Goal: Check status: Check status

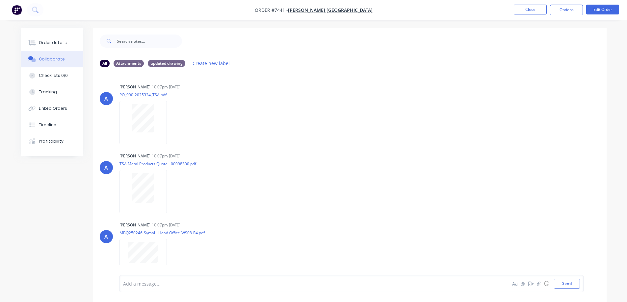
scroll to position [38, 0]
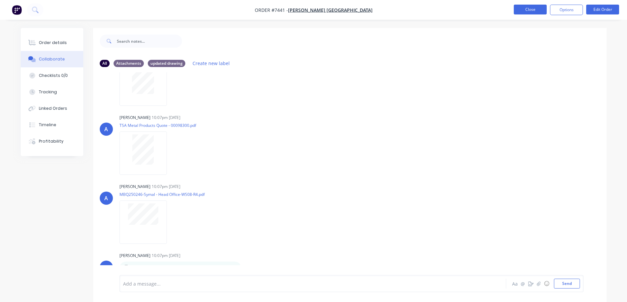
click at [527, 9] on button "Close" at bounding box center [529, 10] width 33 height 10
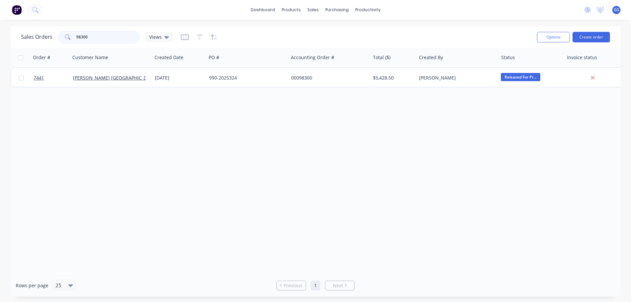
drag, startPoint x: 92, startPoint y: 38, endPoint x: 57, endPoint y: 43, distance: 35.1
click at [58, 43] on div "98300" at bounding box center [99, 37] width 82 height 13
type input "98763"
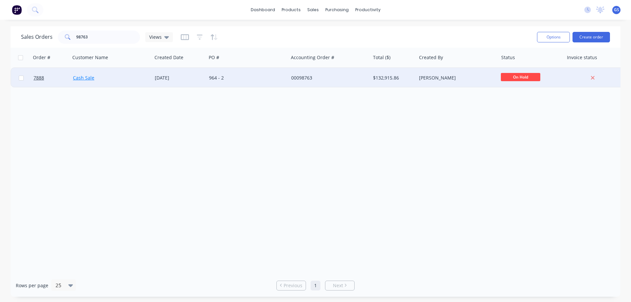
click at [93, 80] on link "Cash Sale" at bounding box center [83, 78] width 21 height 6
click at [114, 85] on div "Cash Sale" at bounding box center [111, 78] width 82 height 20
